Goal: Information Seeking & Learning: Learn about a topic

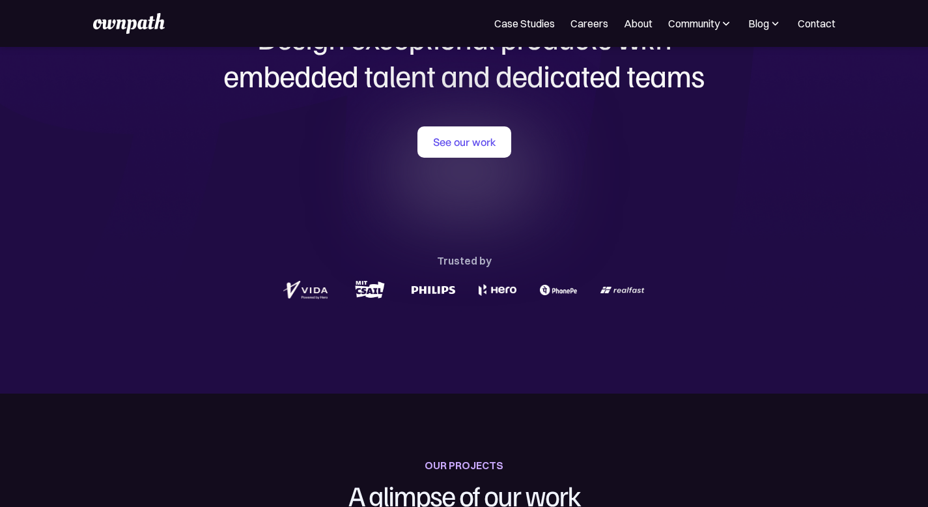
scroll to position [106, 0]
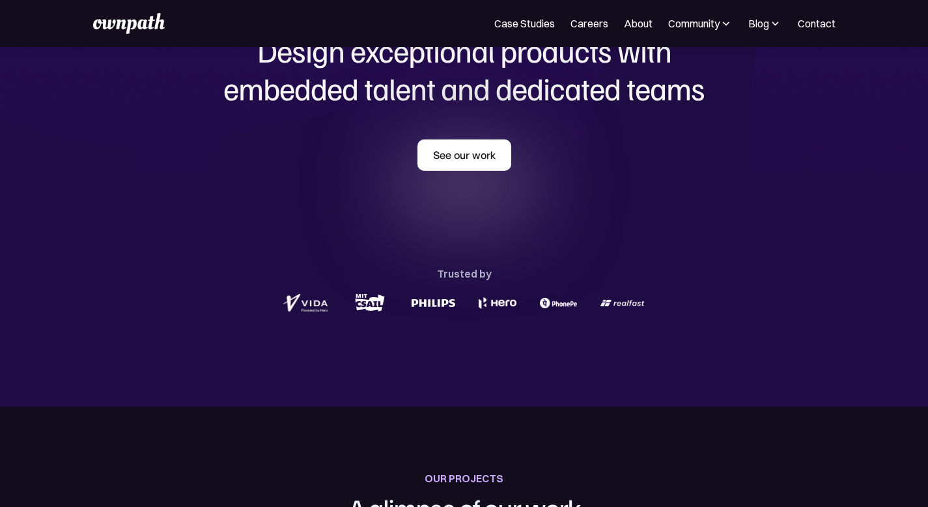
click at [429, 168] on link "See our work" at bounding box center [465, 154] width 94 height 31
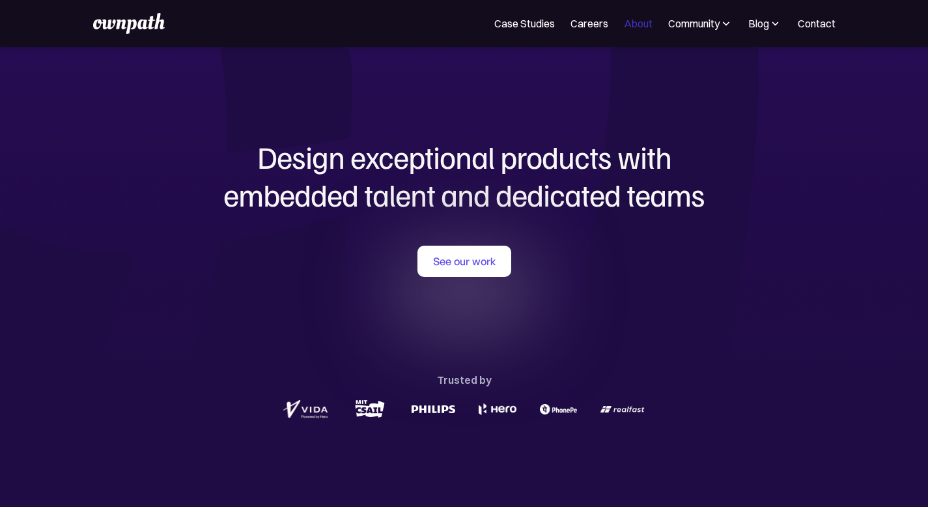
click at [626, 25] on link "About" at bounding box center [638, 24] width 29 height 16
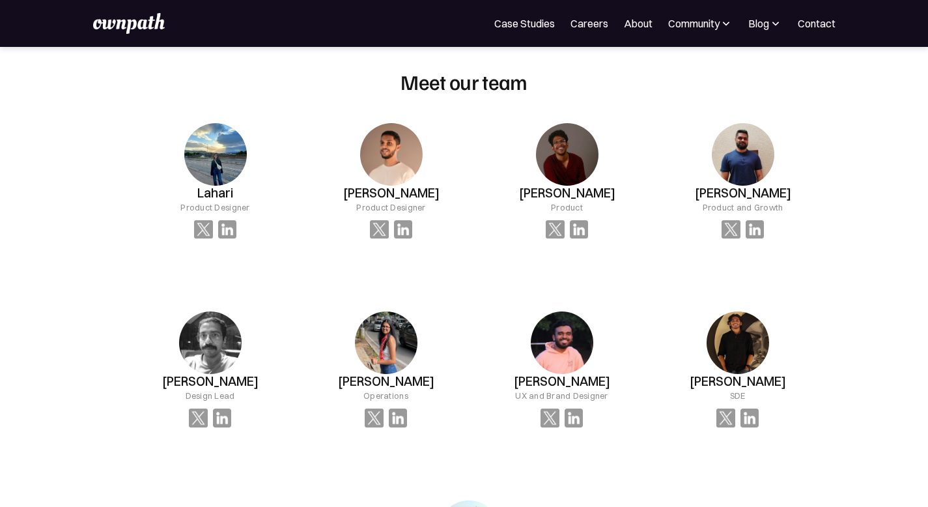
scroll to position [878, 0]
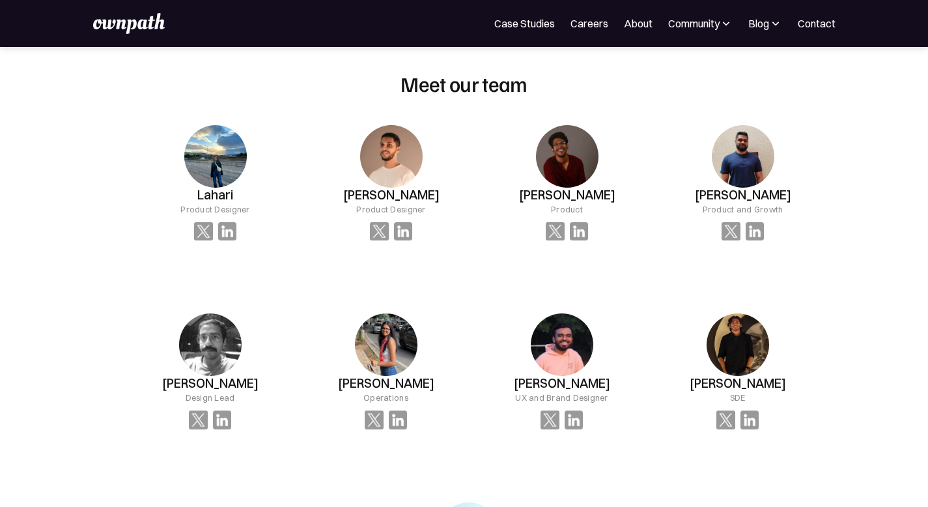
click at [298, 262] on div "Aaditya Chowdhury SDE" at bounding box center [215, 183] width 165 height 158
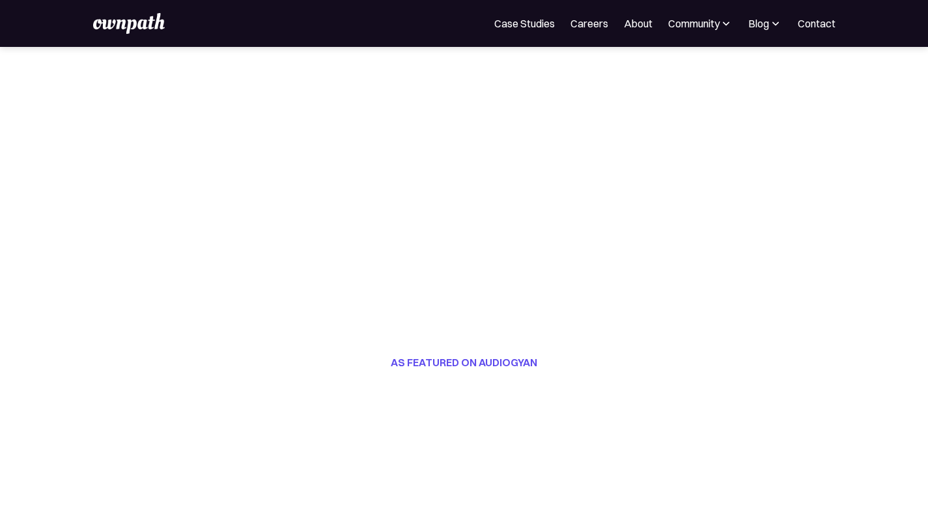
scroll to position [0, 0]
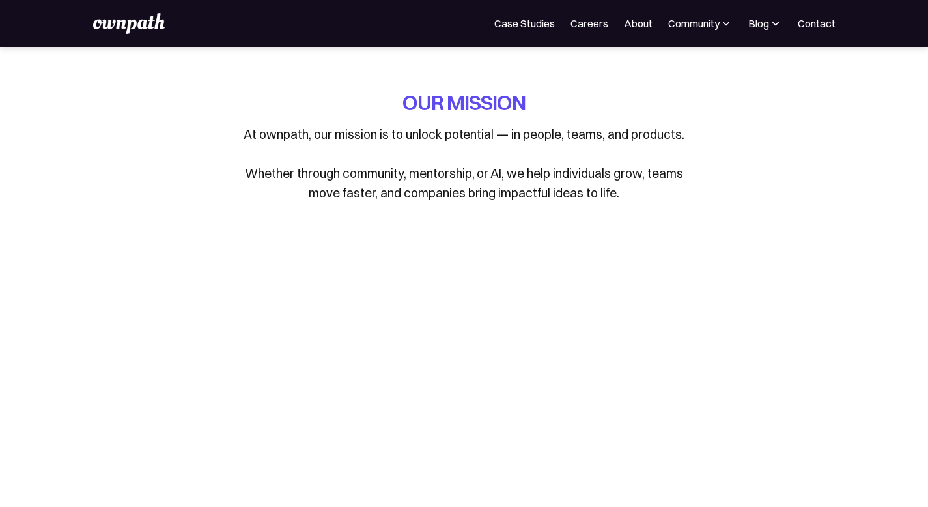
click at [624, 21] on link "About" at bounding box center [638, 24] width 29 height 16
click at [706, 22] on div "Community" at bounding box center [693, 24] width 51 height 16
click at [643, 64] on div "Events" at bounding box center [658, 71] width 49 height 16
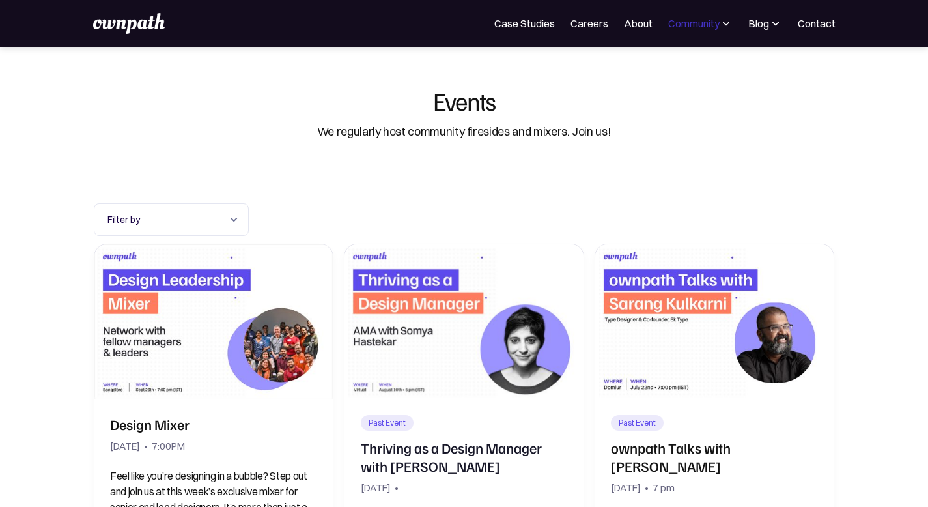
click at [693, 29] on div "Community" at bounding box center [693, 24] width 51 height 16
click at [675, 100] on div "Resources" at bounding box center [658, 101] width 49 height 16
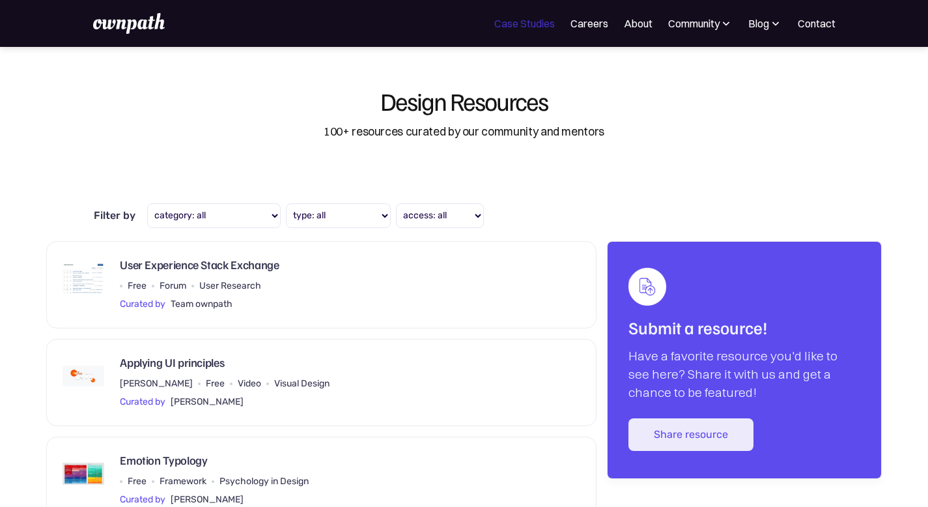
click at [532, 20] on link "Case Studies" at bounding box center [524, 24] width 61 height 16
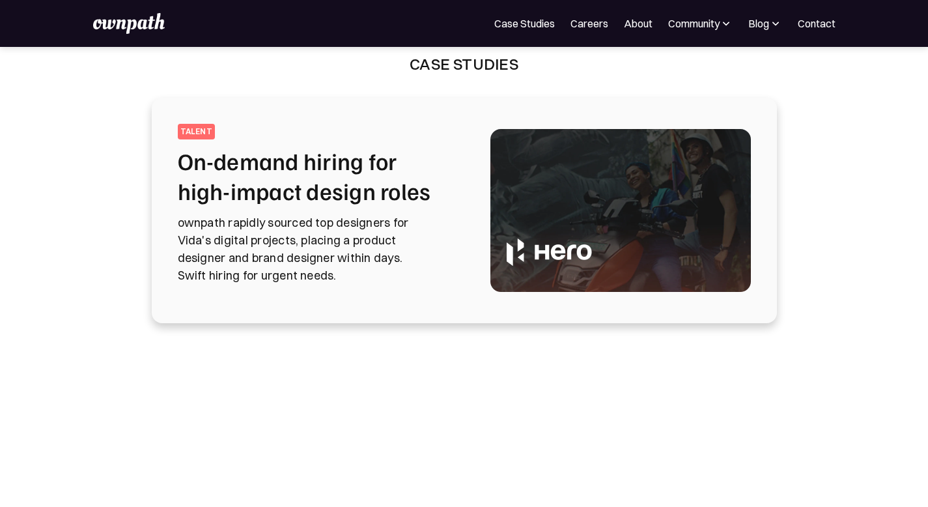
scroll to position [31, 0]
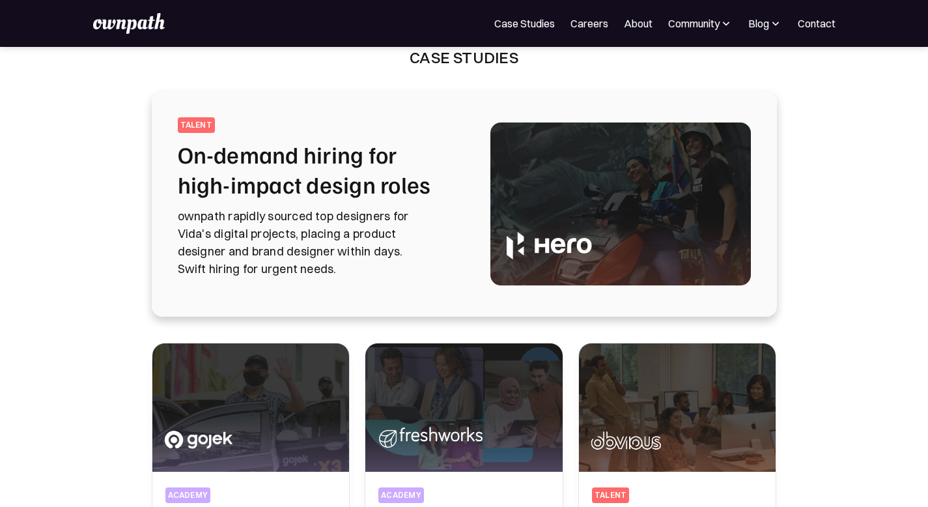
click at [769, 27] on img at bounding box center [775, 23] width 13 height 13
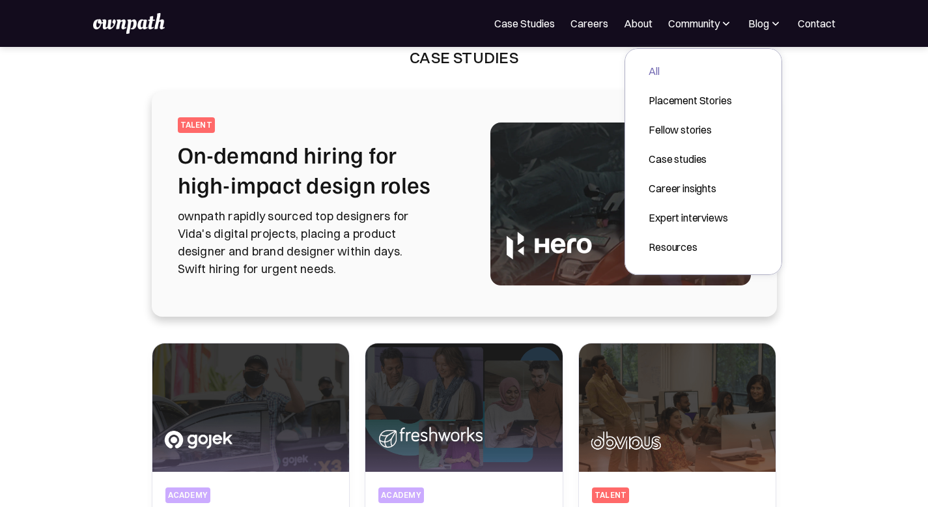
click at [693, 64] on div "All" at bounding box center [690, 71] width 83 height 16
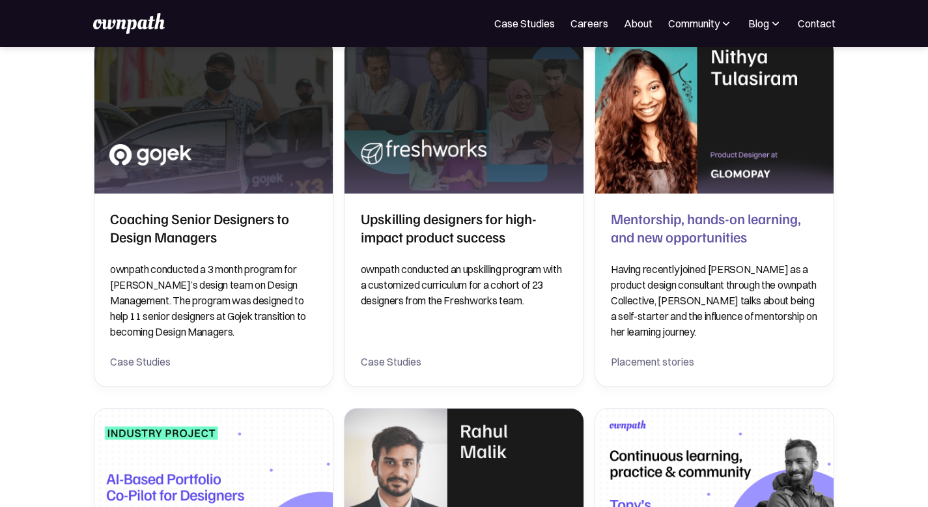
scroll to position [263, 0]
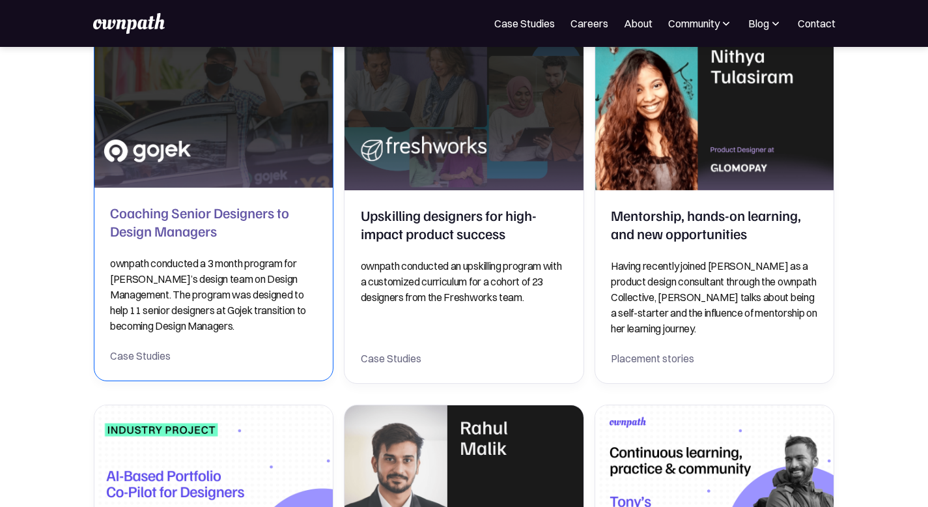
click at [200, 213] on h2 "Coaching Senior Designers to Design Managers" at bounding box center [213, 221] width 207 height 36
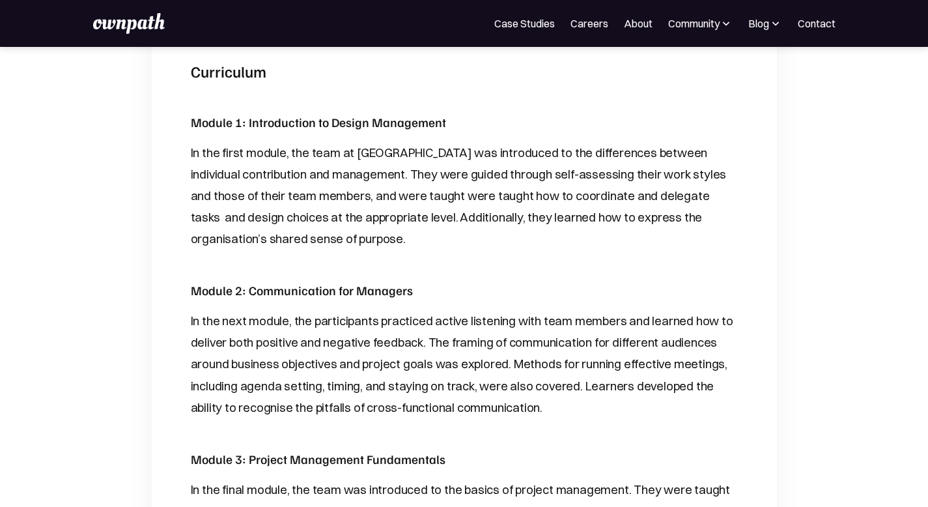
scroll to position [828, 0]
